Goal: Transaction & Acquisition: Purchase product/service

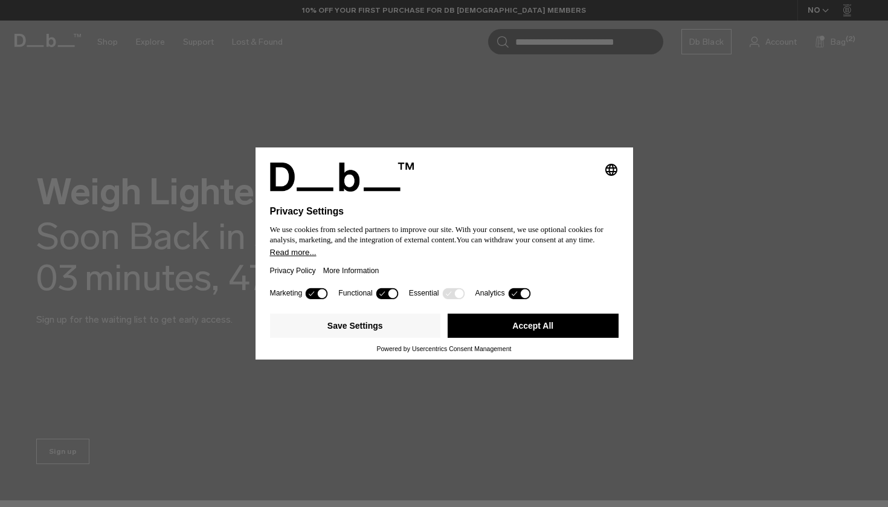
click at [498, 327] on button "Accept All" at bounding box center [532, 325] width 171 height 24
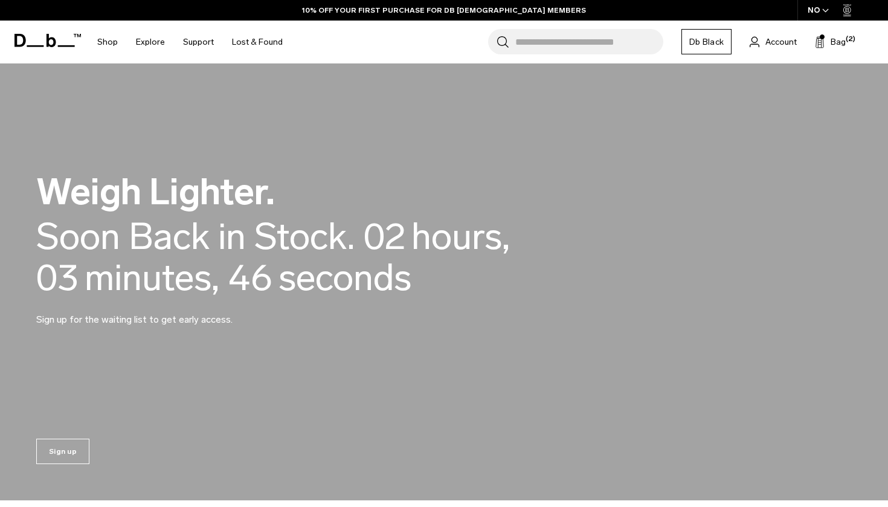
click at [768, 50] on div "Search for Bags, Luggage... Search Close Trending Products All Products Hugger …" at bounding box center [585, 42] width 586 height 43
click at [776, 36] on span "Account" at bounding box center [780, 42] width 31 height 13
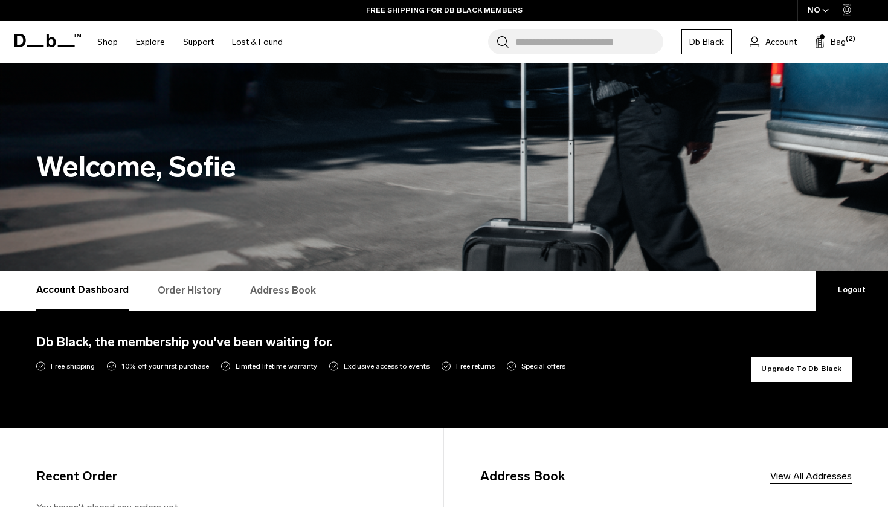
click at [848, 302] on link "Logout" at bounding box center [851, 291] width 72 height 40
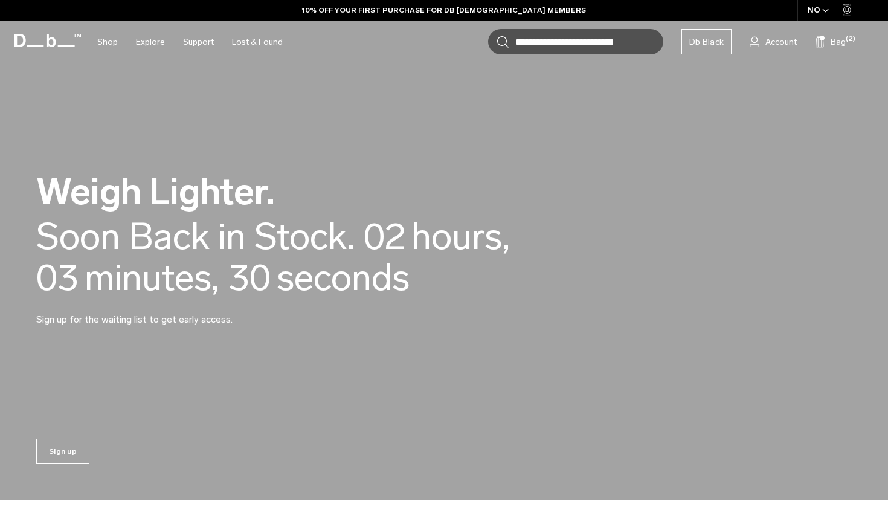
click at [836, 45] on span "Bag" at bounding box center [837, 42] width 15 height 13
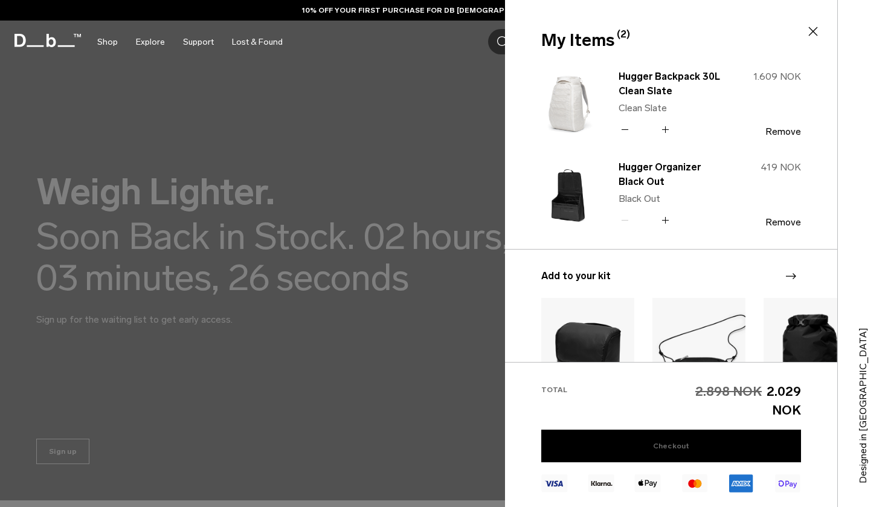
click at [736, 446] on link "Checkout" at bounding box center [671, 445] width 260 height 33
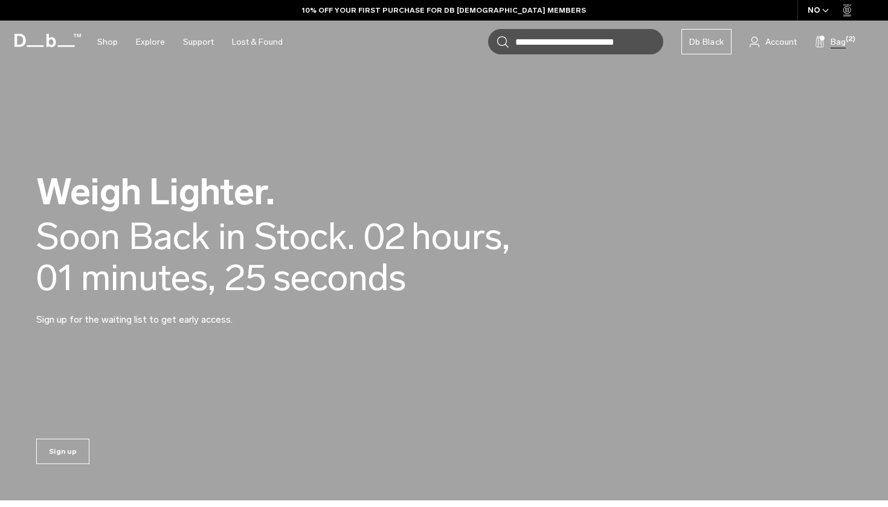
click at [833, 48] on button "Bag (2)" at bounding box center [830, 41] width 31 height 14
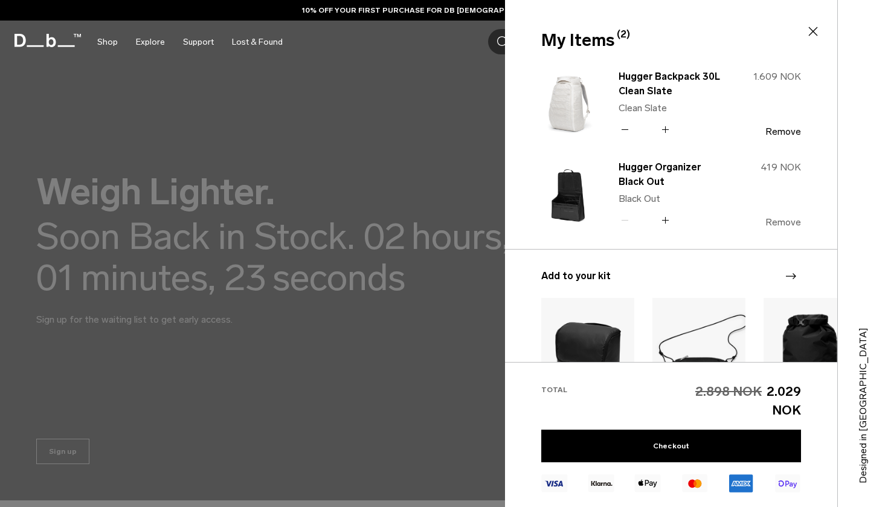
click at [785, 217] on button "Remove" at bounding box center [783, 222] width 36 height 11
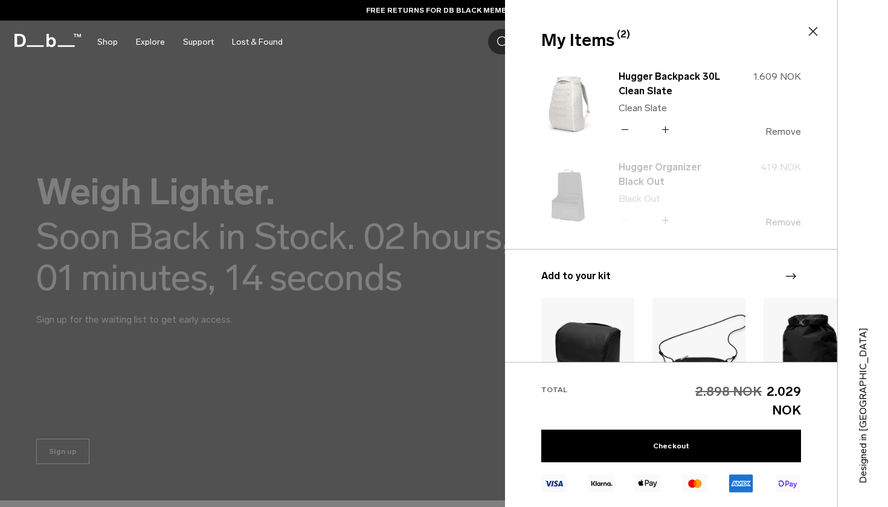
click at [780, 127] on button "Remove" at bounding box center [783, 131] width 36 height 11
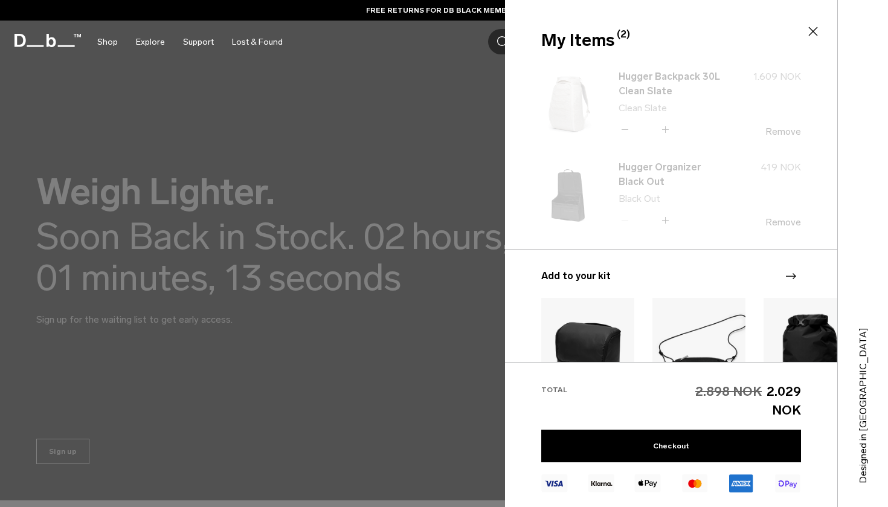
click at [811, 33] on icon at bounding box center [813, 31] width 14 height 14
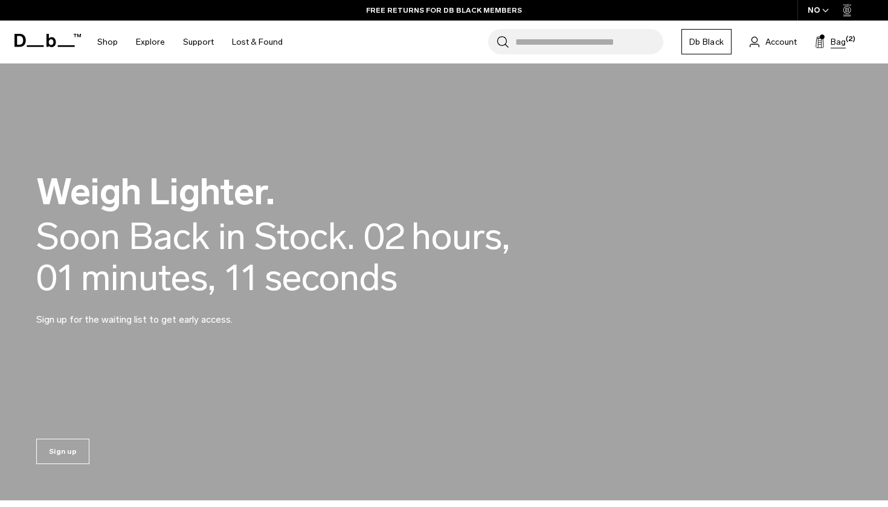
click at [841, 46] on span "Bag" at bounding box center [837, 42] width 15 height 13
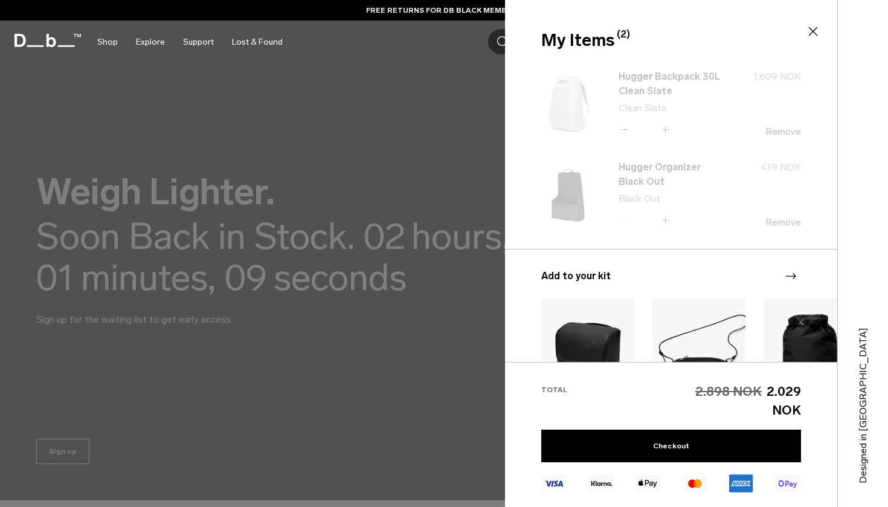
click at [376, 121] on div at bounding box center [444, 253] width 888 height 507
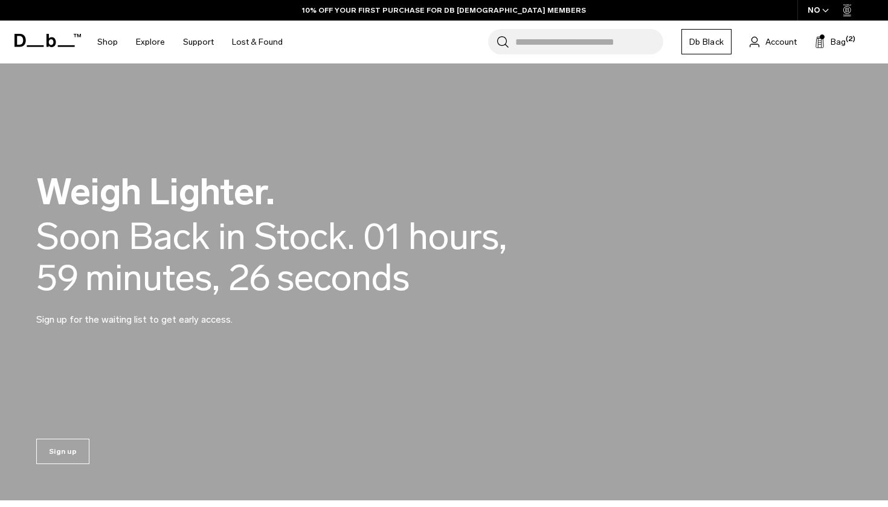
click at [840, 34] on div "Search for Bags, Luggage... Search Close Trending Products All Products Hugger …" at bounding box center [585, 42] width 586 height 43
click at [840, 39] on span "Bag" at bounding box center [837, 42] width 15 height 13
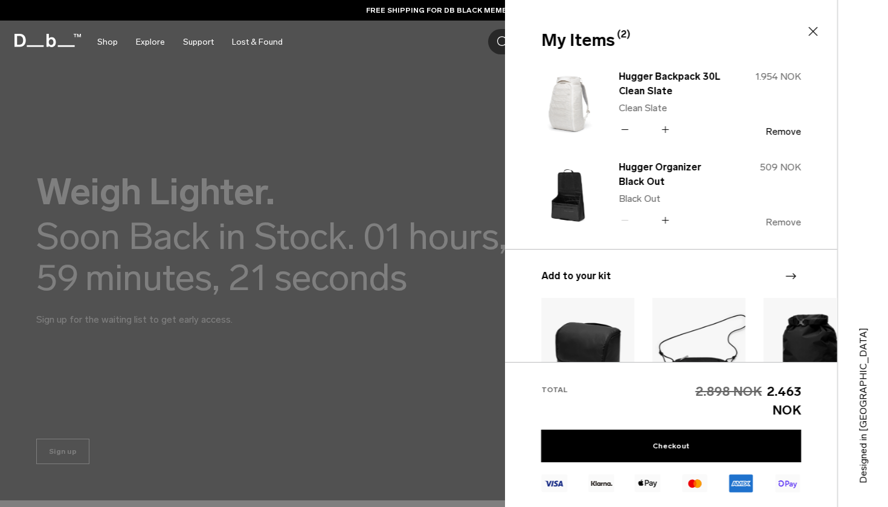
click at [783, 217] on button "Remove" at bounding box center [783, 222] width 36 height 11
click at [793, 126] on button "Remove" at bounding box center [783, 131] width 36 height 11
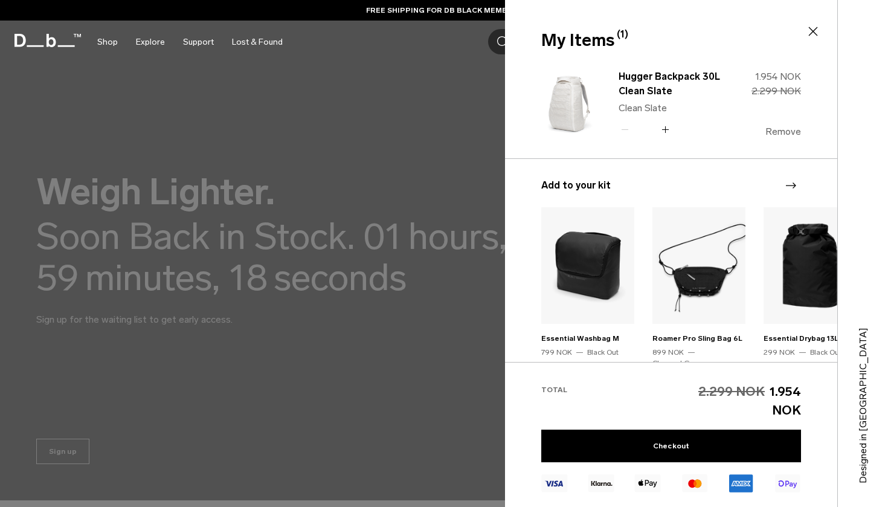
click at [777, 132] on button "Remove" at bounding box center [783, 131] width 36 height 11
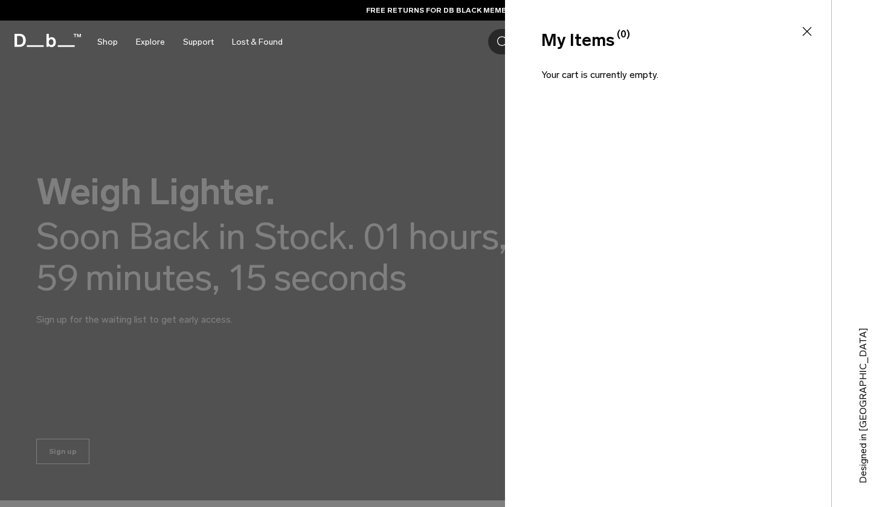
click at [804, 32] on icon at bounding box center [806, 31] width 14 height 14
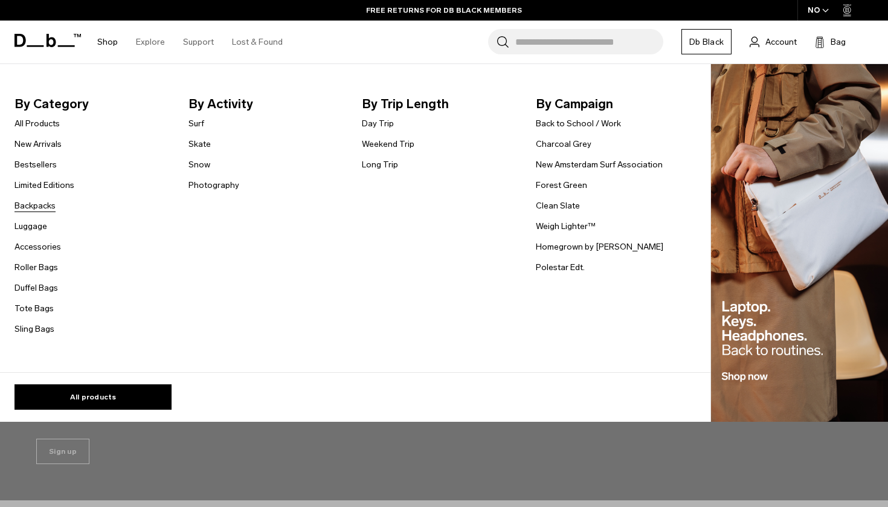
click at [45, 202] on link "Backpacks" at bounding box center [34, 205] width 41 height 13
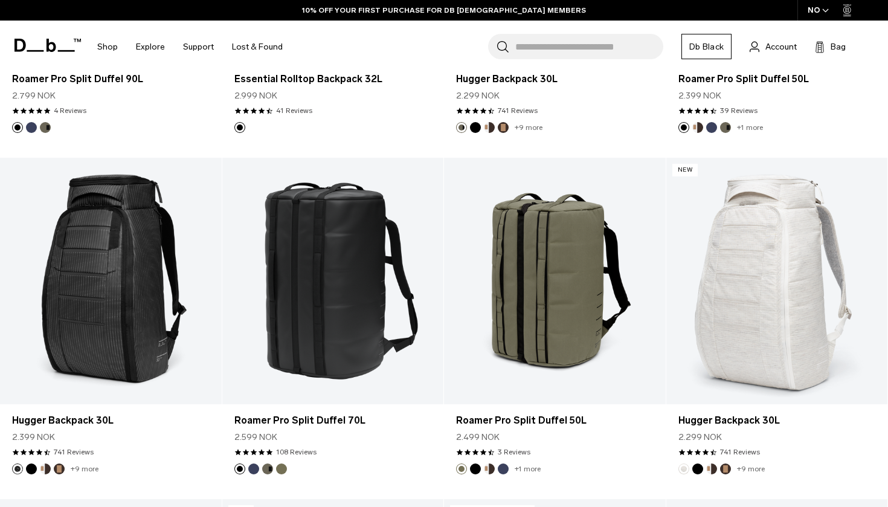
scroll to position [1853, 0]
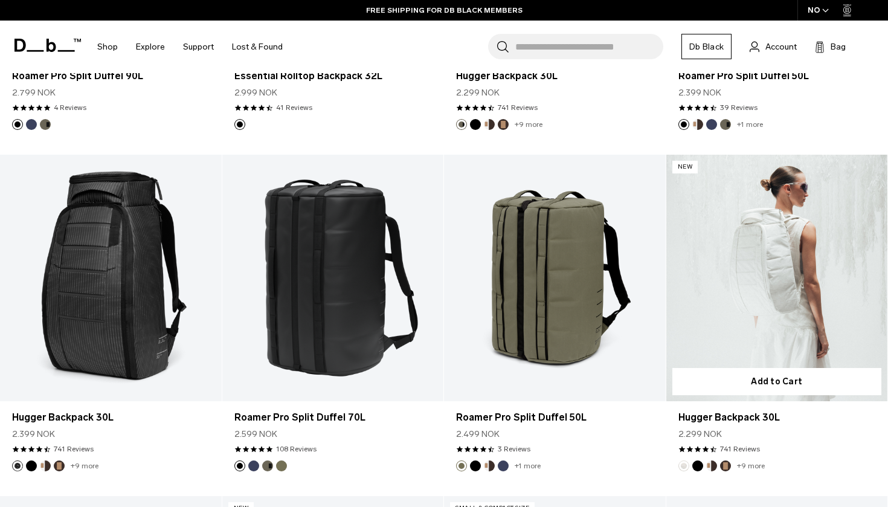
click at [770, 307] on link "Hugger Backpack 30L" at bounding box center [777, 278] width 222 height 246
